Goal: Task Accomplishment & Management: Complete application form

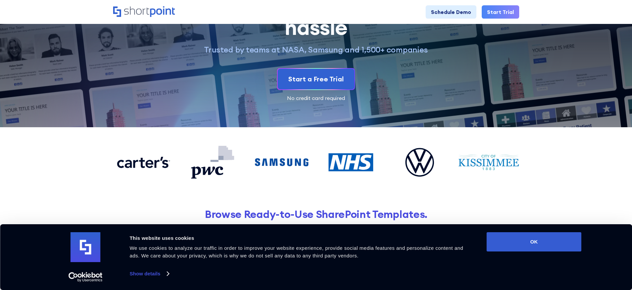
scroll to position [82, 0]
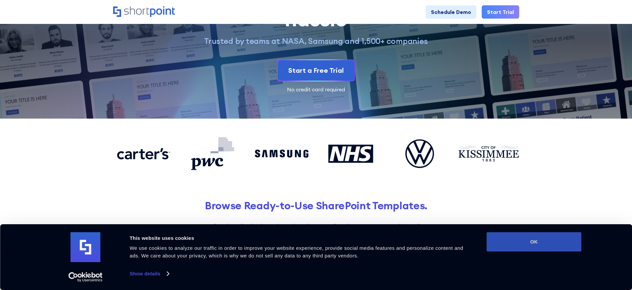
click at [538, 244] on button "OK" at bounding box center [534, 241] width 95 height 19
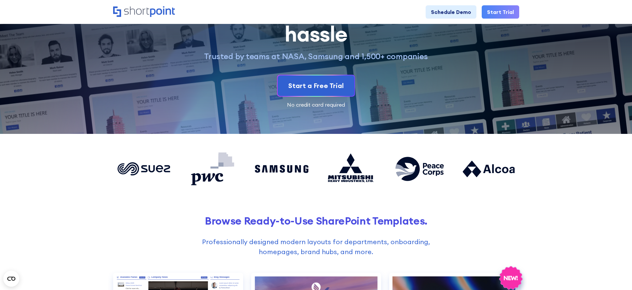
scroll to position [41, 0]
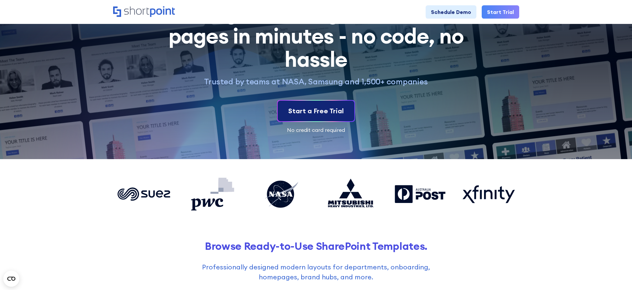
click at [311, 113] on div "Start a Free Trial" at bounding box center [316, 111] width 55 height 10
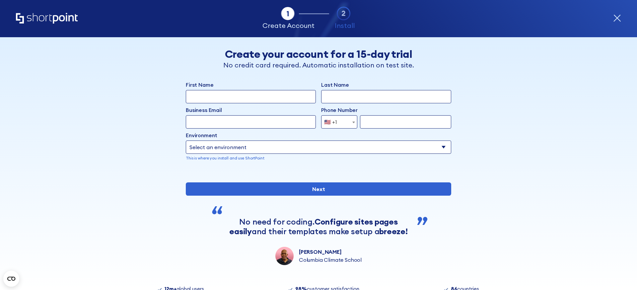
click at [256, 101] on input "First Name" at bounding box center [251, 96] width 130 height 13
click at [250, 101] on input "First Name" at bounding box center [251, 96] width 130 height 13
type input "[PERSON_NAME]"
type input "[EMAIL_ADDRESS][DOMAIN_NAME]"
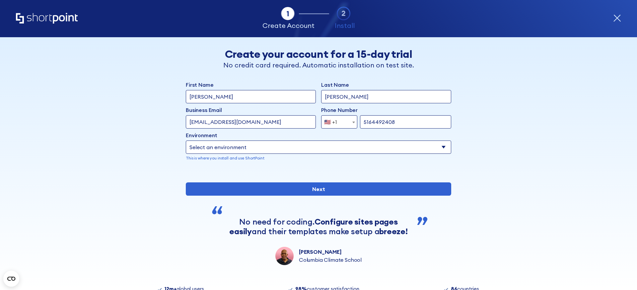
type input "5164492408"
click at [267, 147] on select "Select an environment Microsoft 365 SharePoint Online SharePoint 2019 (On-Premi…" at bounding box center [319, 146] width 266 height 13
click at [186, 140] on select "Select an environment Microsoft 365 SharePoint Online SharePoint 2019 (On-Premi…" at bounding box center [319, 146] width 266 height 13
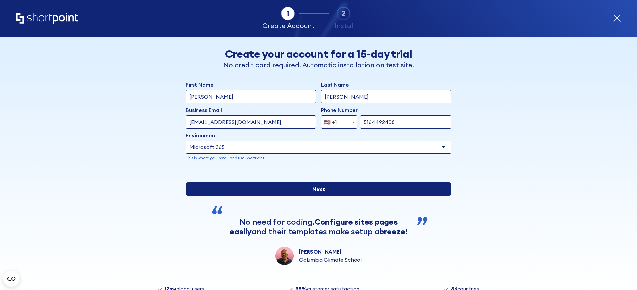
click at [319, 196] on input "Next" at bounding box center [319, 188] width 266 height 13
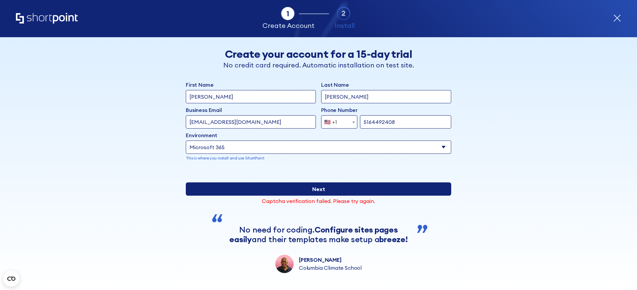
click at [317, 196] on input "Next" at bounding box center [319, 188] width 266 height 13
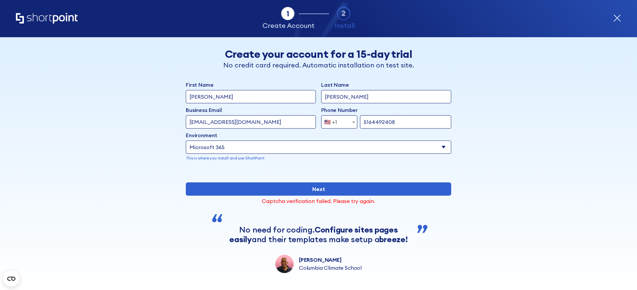
click at [428, 149] on select "Select an environment Microsoft 365 SharePoint Online SharePoint 2019 (On-Premi…" at bounding box center [319, 146] width 266 height 13
select select "SharePoint Online"
click at [186, 140] on select "Select an environment Microsoft 365 SharePoint Online SharePoint 2019 (On-Premi…" at bounding box center [319, 146] width 266 height 13
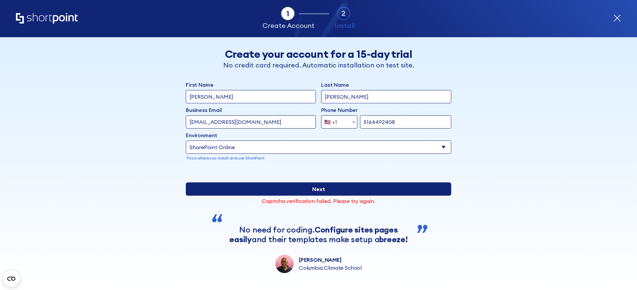
click at [313, 196] on input "Next" at bounding box center [319, 188] width 266 height 13
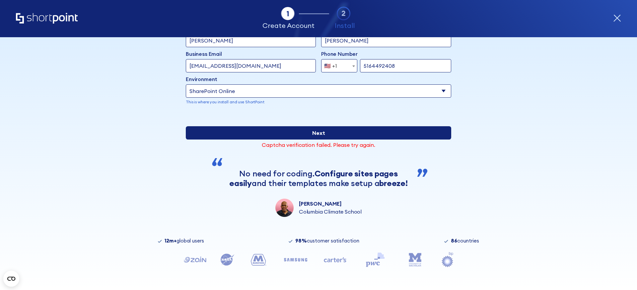
scroll to position [22, 0]
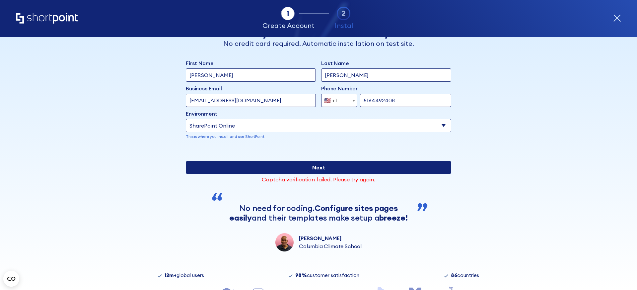
drag, startPoint x: 312, startPoint y: 190, endPoint x: 292, endPoint y: 190, distance: 20.3
click at [313, 174] on input "Next" at bounding box center [319, 167] width 266 height 13
